Goal: Task Accomplishment & Management: Use online tool/utility

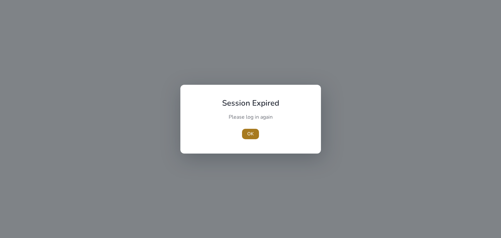
click at [250, 134] on span "OK" at bounding box center [250, 134] width 7 height 7
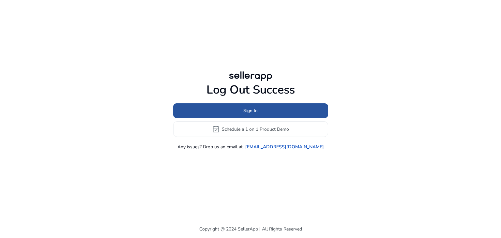
click at [254, 110] on span "Sign In" at bounding box center [251, 110] width 14 height 7
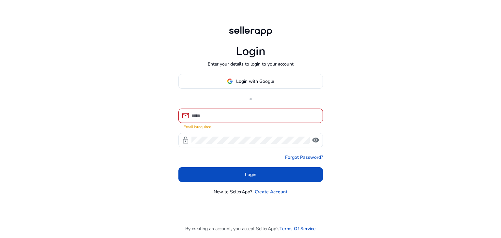
type input "**********"
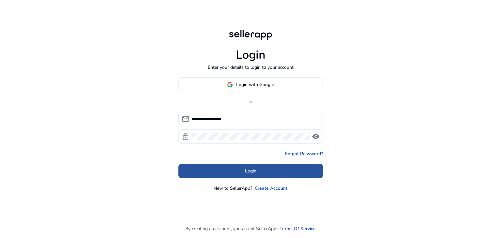
click at [237, 177] on span at bounding box center [251, 172] width 145 height 16
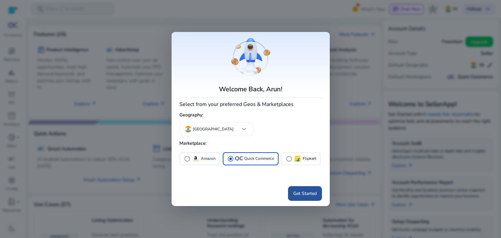
click at [299, 191] on span "Get Started" at bounding box center [305, 193] width 24 height 7
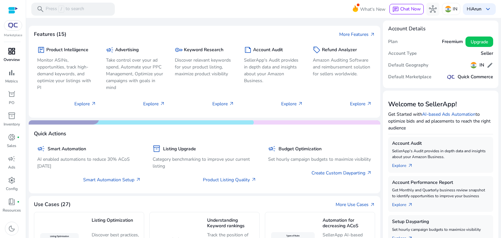
click at [11, 54] on span "dashboard" at bounding box center [12, 51] width 8 height 8
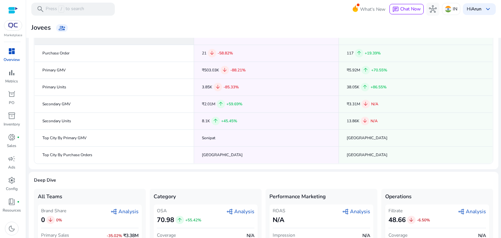
scroll to position [81, 0]
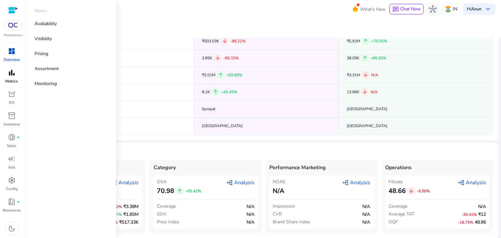
click at [10, 76] on span "bar_chart" at bounding box center [12, 73] width 8 height 8
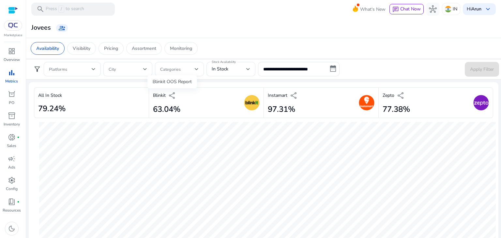
click at [170, 94] on span "share" at bounding box center [172, 96] width 8 height 8
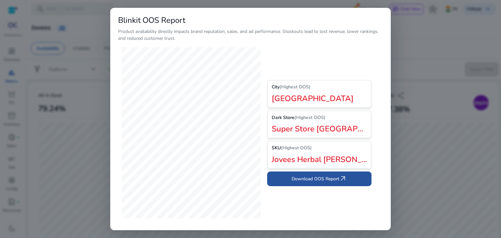
click at [308, 179] on span "Download OOS Report arrow_outward" at bounding box center [319, 179] width 55 height 8
click at [392, 64] on div at bounding box center [250, 119] width 501 height 238
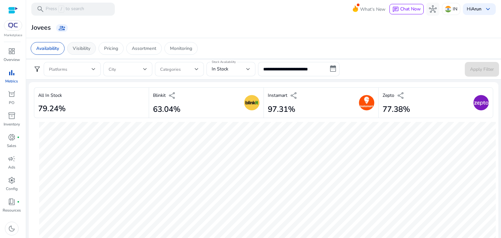
click at [81, 50] on p "Visibility" at bounding box center [82, 48] width 18 height 7
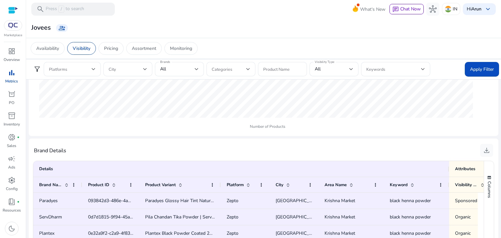
scroll to position [356, 0]
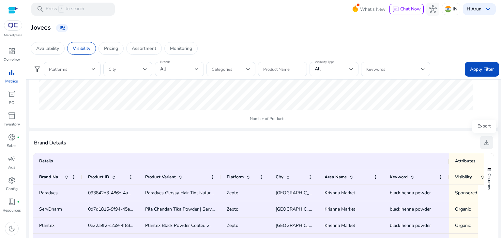
click at [485, 145] on span "download" at bounding box center [487, 143] width 8 height 8
click at [488, 143] on button "download" at bounding box center [486, 142] width 13 height 13
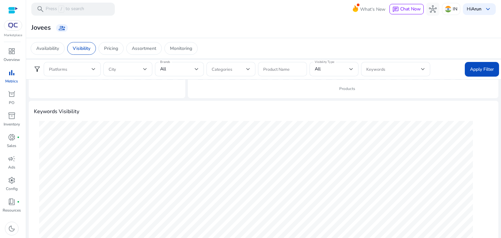
scroll to position [214, 0]
click at [110, 51] on p "Pricing" at bounding box center [111, 48] width 14 height 7
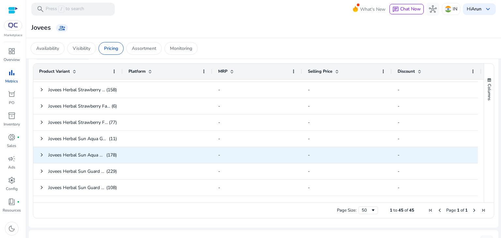
scroll to position [563, 0]
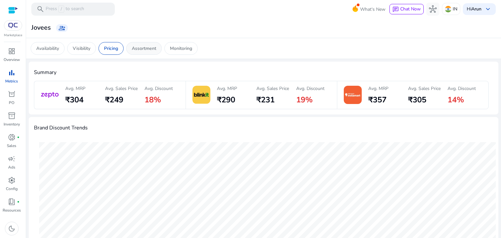
click at [143, 49] on p "Assortment" at bounding box center [144, 48] width 24 height 7
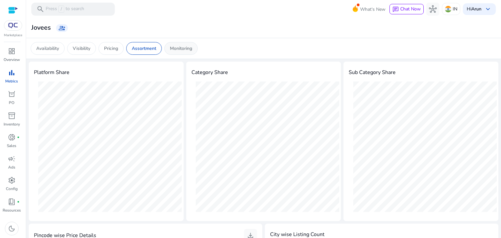
click at [184, 47] on p "Monitoring" at bounding box center [181, 48] width 22 height 7
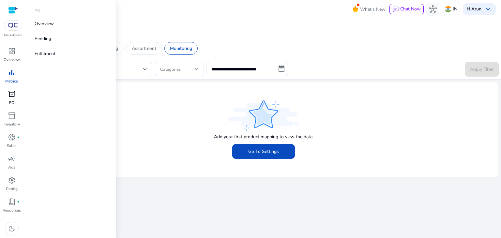
click at [12, 98] on span "orders" at bounding box center [12, 94] width 8 height 8
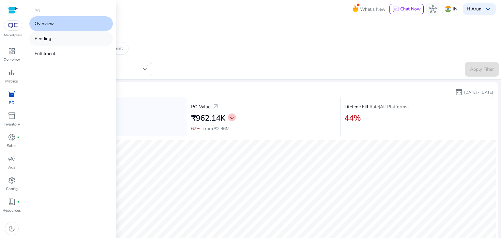
click at [52, 39] on link "Pending" at bounding box center [71, 38] width 84 height 15
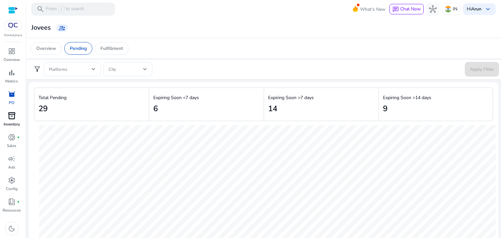
click at [9, 122] on p "Inventory" at bounding box center [12, 124] width 16 height 6
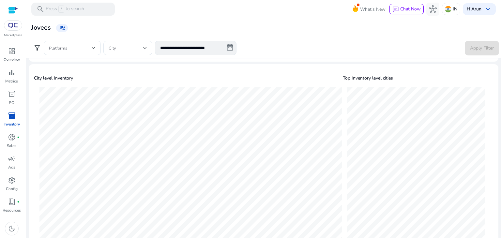
scroll to position [195, 0]
click at [11, 136] on span "donut_small" at bounding box center [12, 138] width 8 height 8
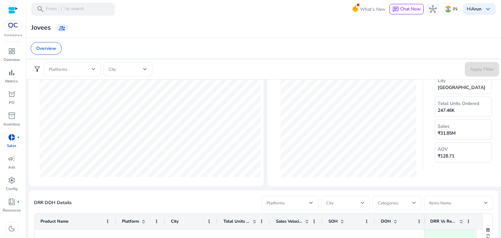
scroll to position [247, 0]
click at [11, 160] on span "campaign" at bounding box center [12, 159] width 8 height 8
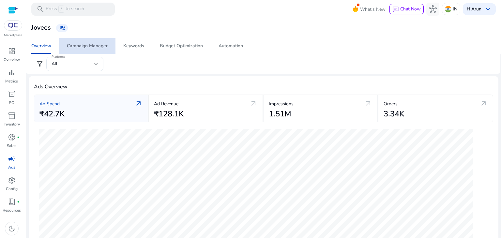
click at [95, 48] on div "Campaign Manager" at bounding box center [87, 46] width 41 height 5
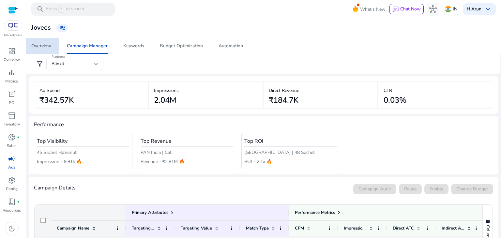
click at [39, 48] on div "Overview" at bounding box center [41, 46] width 20 height 5
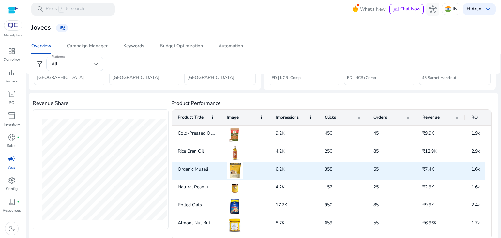
scroll to position [273, 0]
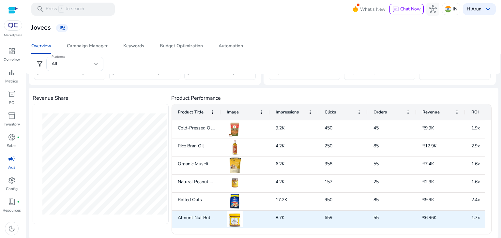
click at [233, 222] on img at bounding box center [235, 219] width 16 height 16
click at [192, 221] on div "Almont Nut Butter" at bounding box center [196, 220] width 49 height 18
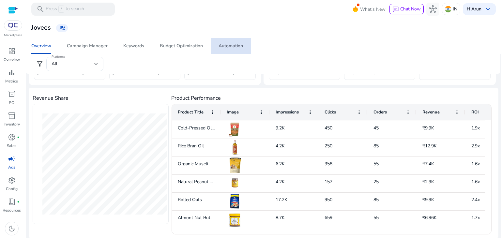
click at [228, 50] on span "Automation" at bounding box center [231, 46] width 24 height 16
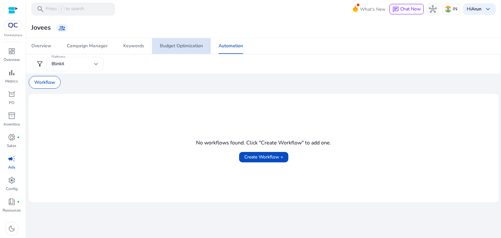
click at [172, 46] on div "Budget Optimization" at bounding box center [181, 46] width 43 height 5
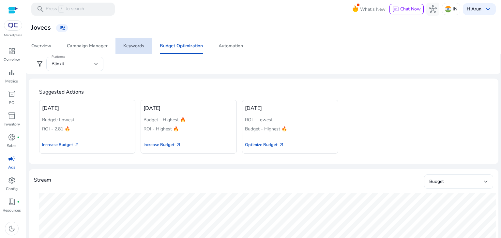
click at [128, 46] on div "Keywords" at bounding box center [133, 46] width 21 height 5
